Goal: Transaction & Acquisition: Obtain resource

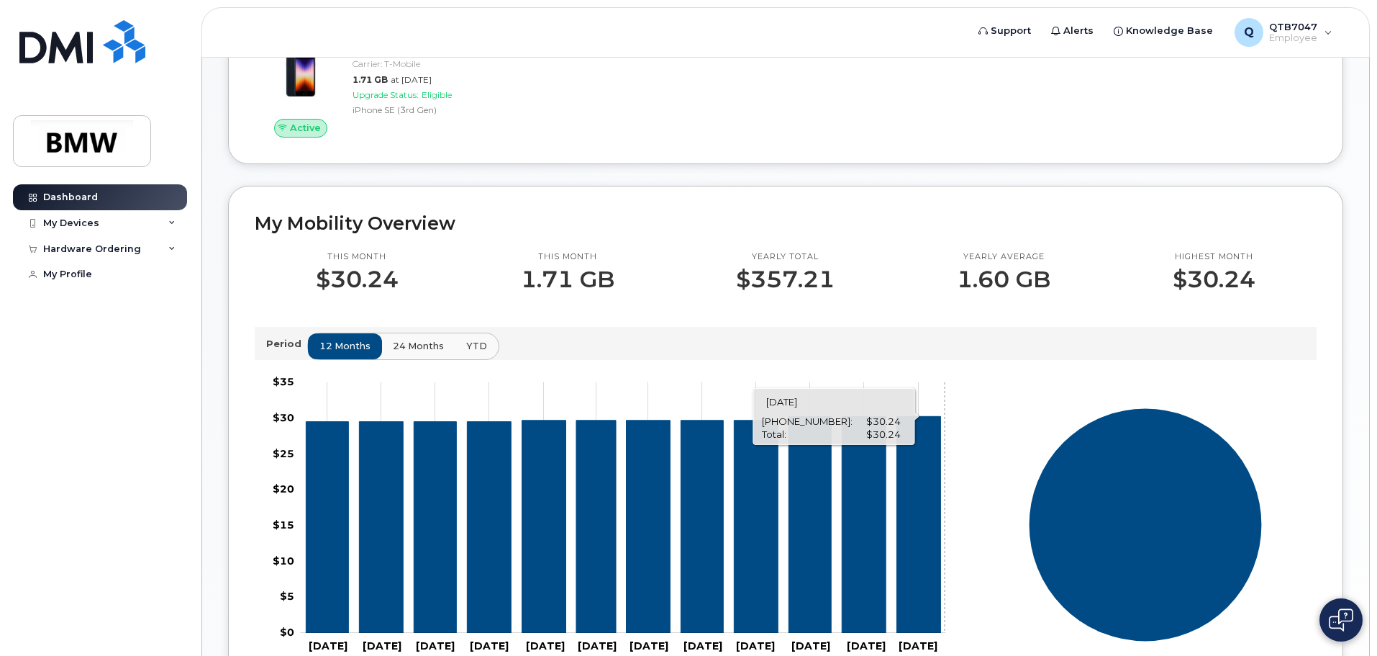
scroll to position [70, 0]
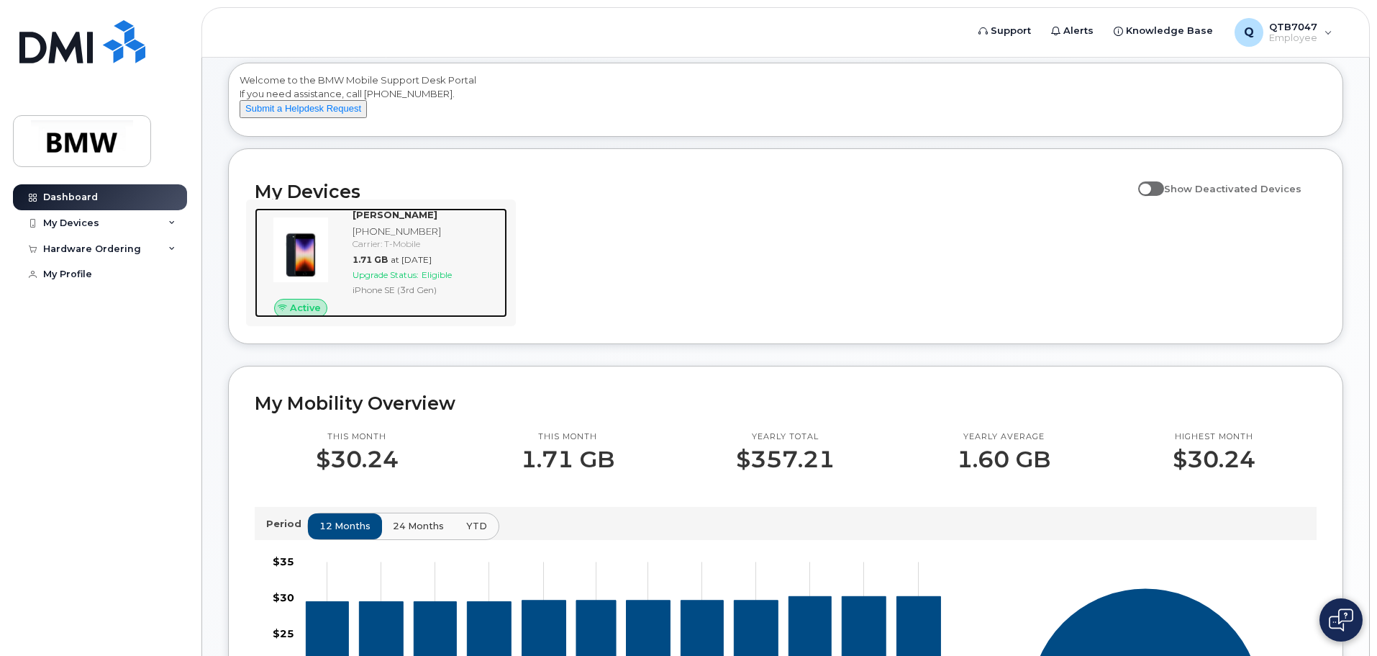
click at [373, 280] on span "Upgrade Status:" at bounding box center [386, 274] width 66 height 11
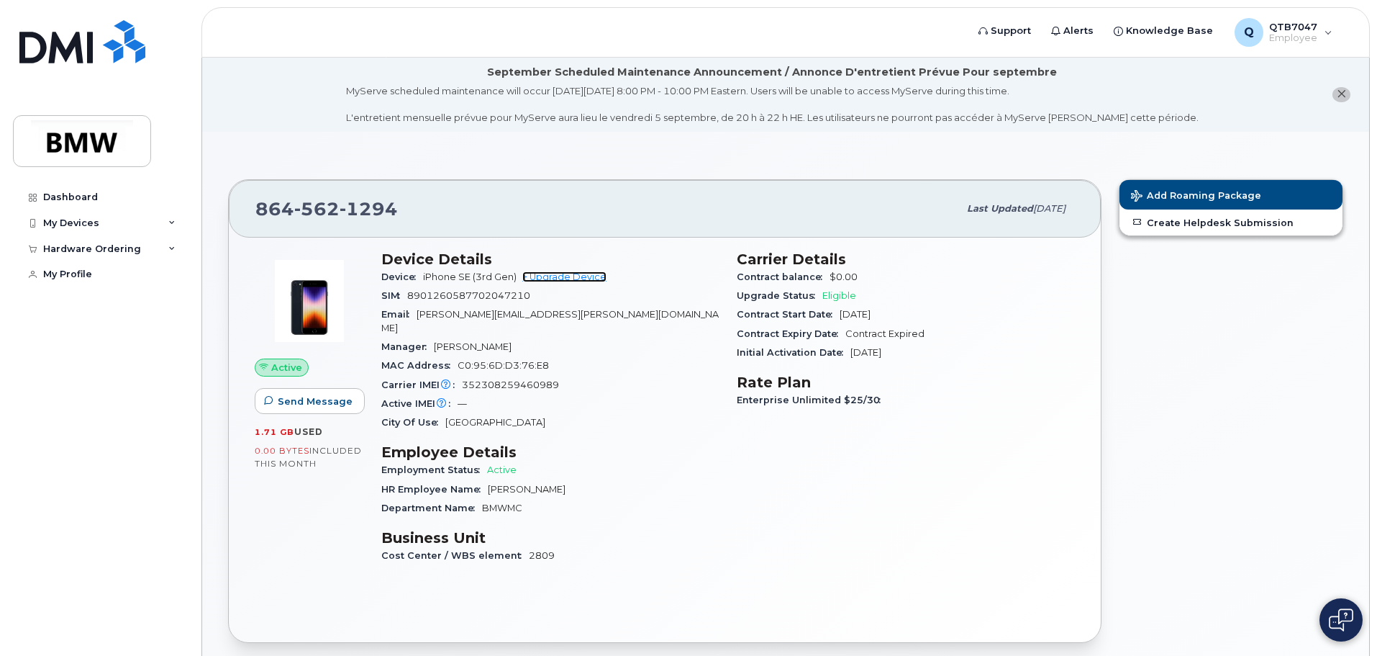
click at [543, 277] on link "+ Upgrade Device" at bounding box center [564, 276] width 84 height 11
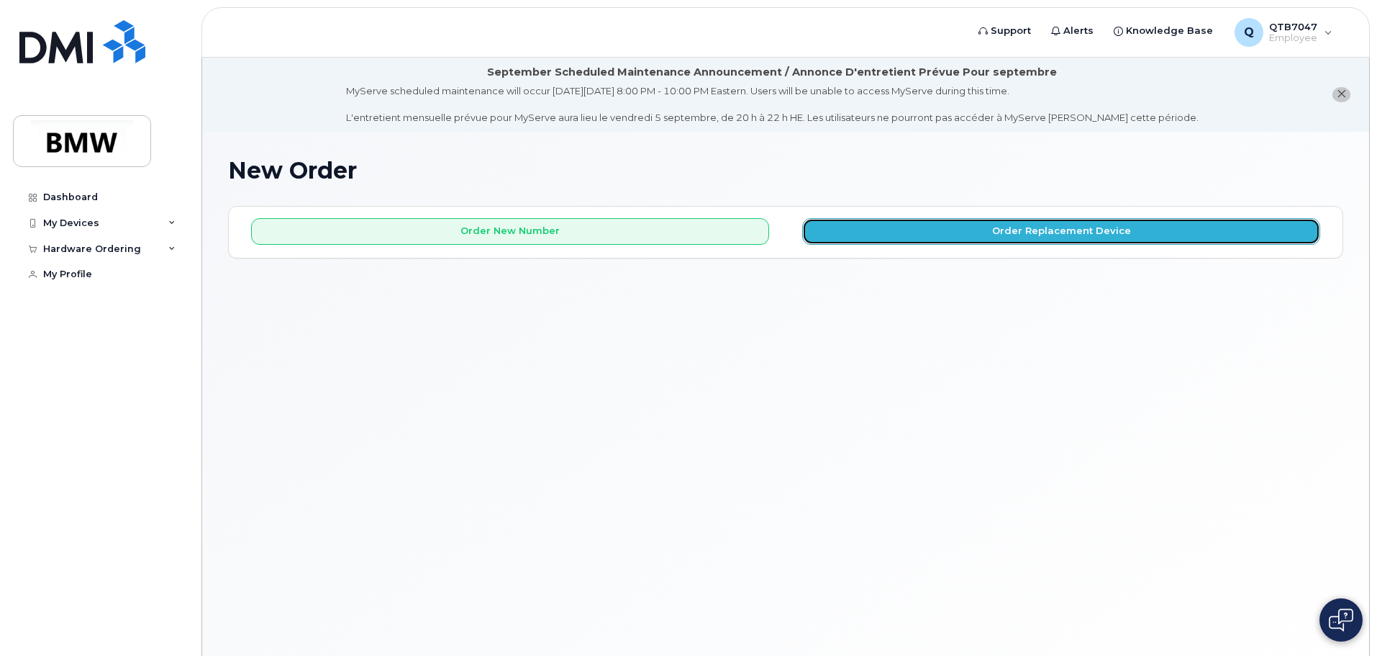
click at [898, 243] on button "Order Replacement Device" at bounding box center [1061, 231] width 518 height 27
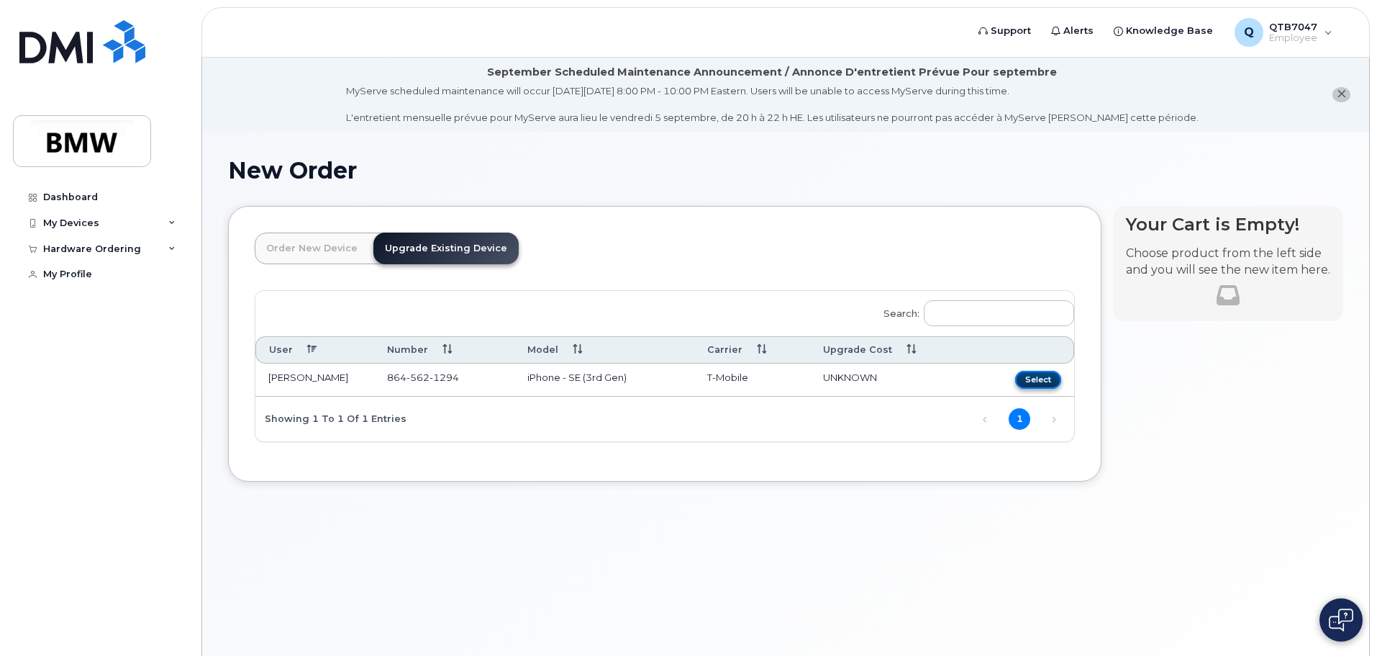
click at [1043, 380] on button "Select" at bounding box center [1038, 380] width 46 height 18
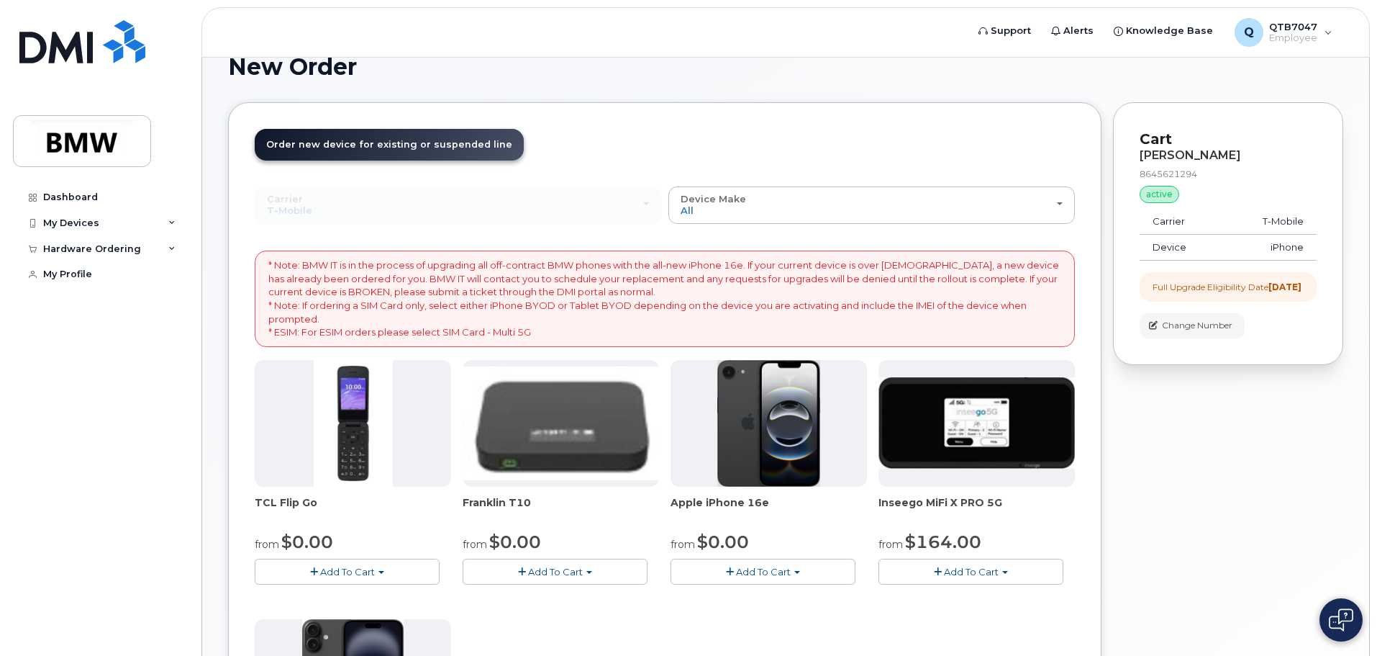
scroll to position [49, 0]
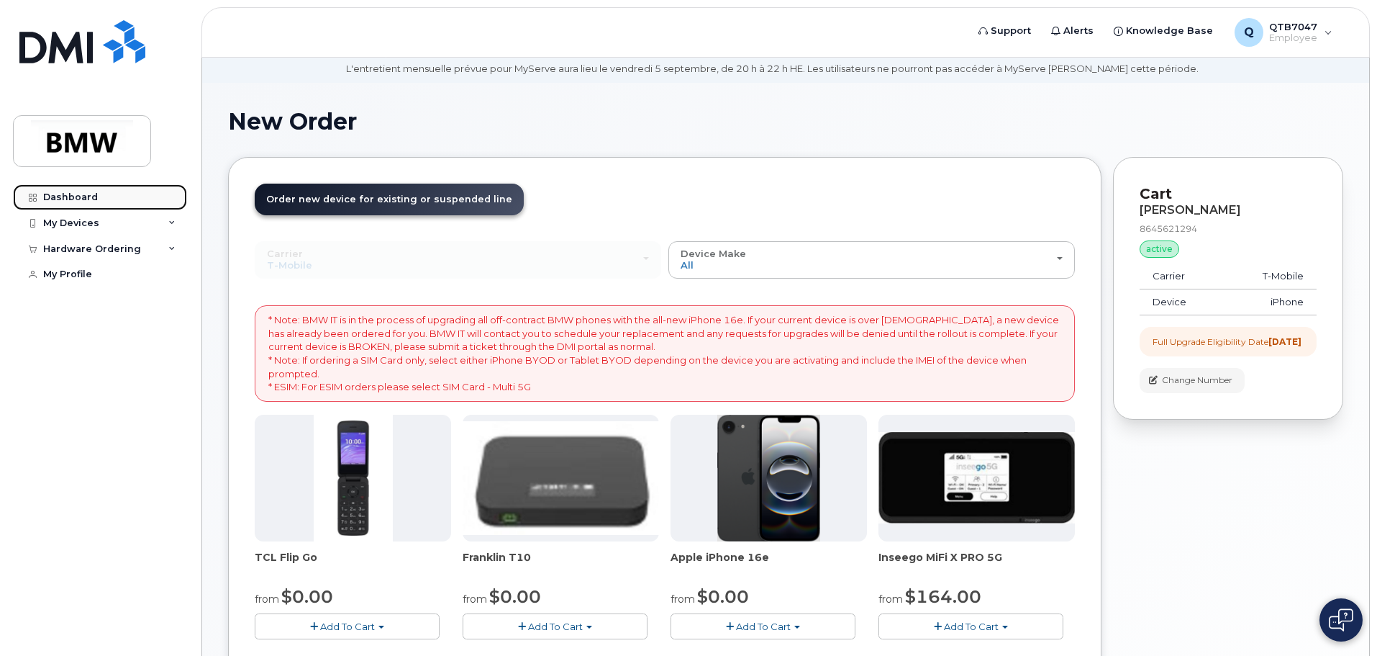
click at [81, 198] on div "Dashboard" at bounding box center [70, 197] width 55 height 12
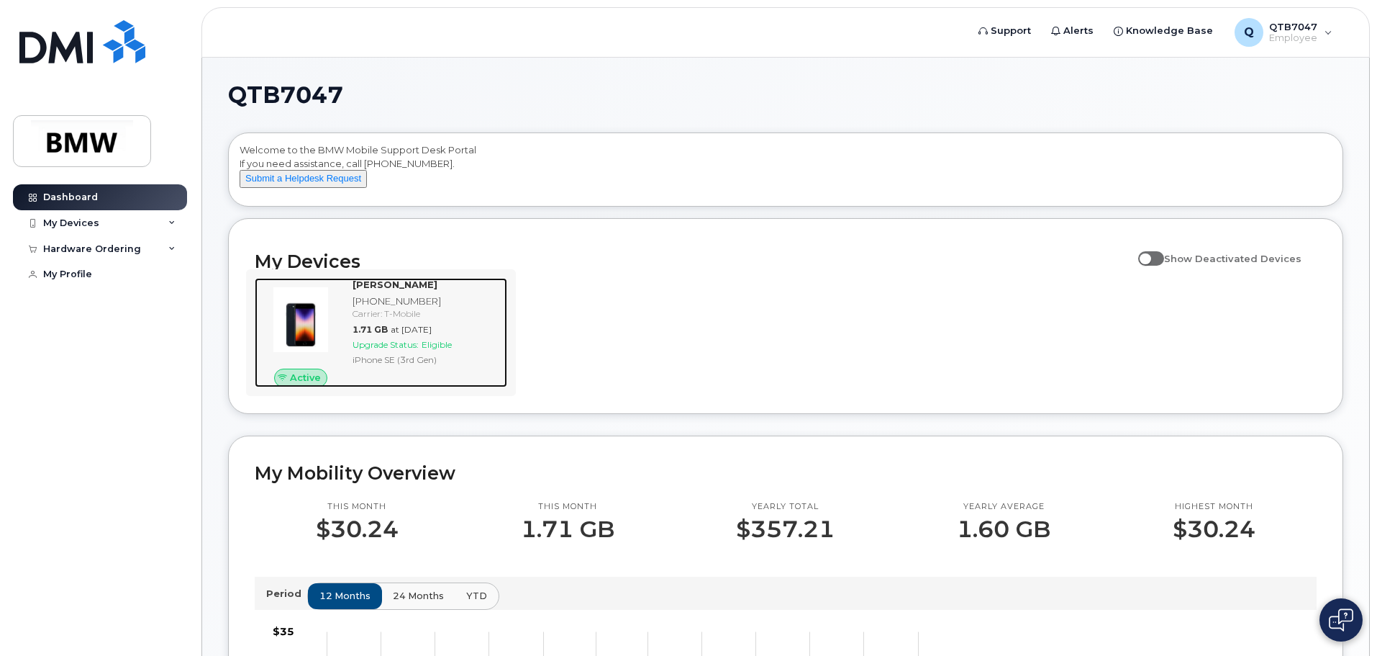
click at [435, 320] on div "Carrier: T-Mobile" at bounding box center [427, 313] width 149 height 12
